Goal: Check status: Check status

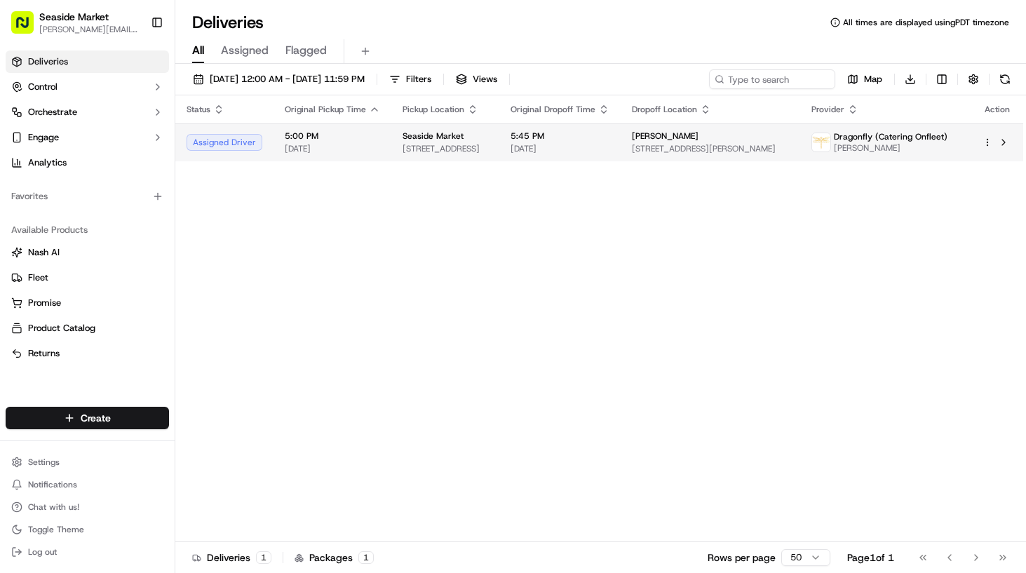
click at [382, 147] on td "5:00 PM [DATE]" at bounding box center [333, 142] width 118 height 38
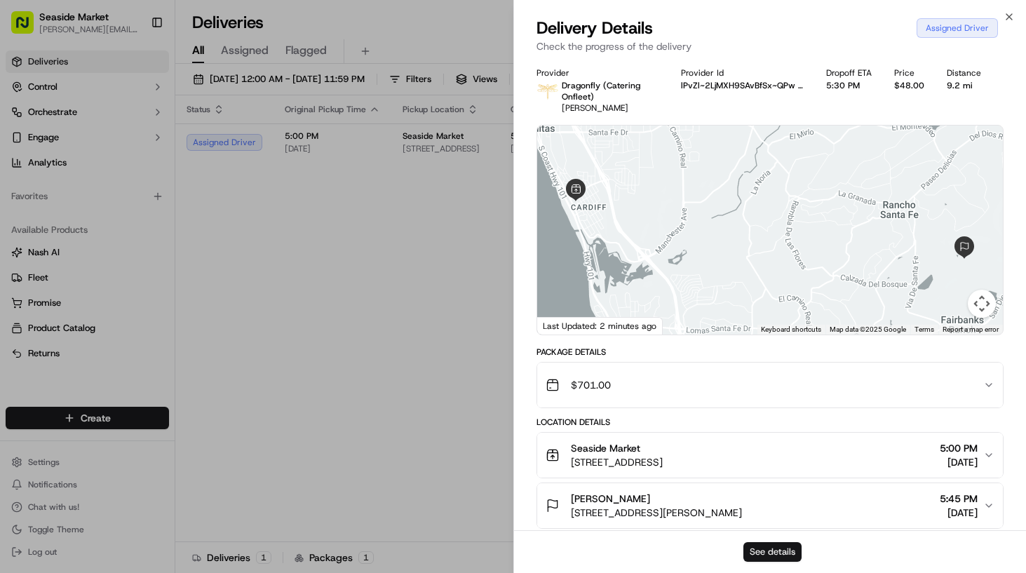
click at [765, 551] on button "See details" at bounding box center [773, 552] width 58 height 20
